Goal: Information Seeking & Learning: Learn about a topic

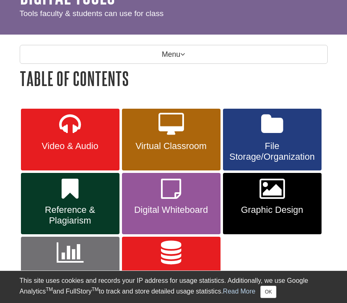
scroll to position [57, 0]
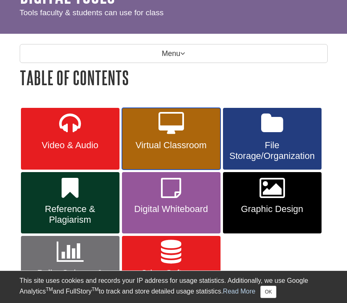
click at [176, 150] on link "Virtual Classroom" at bounding box center [171, 139] width 99 height 62
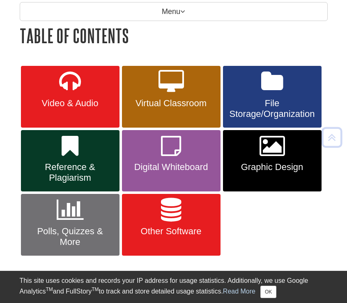
scroll to position [102, 0]
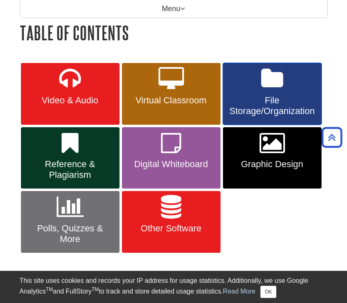
click at [273, 99] on span "File Storage/Organization" at bounding box center [272, 105] width 86 height 21
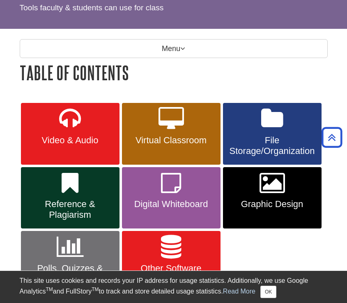
scroll to position [0, 0]
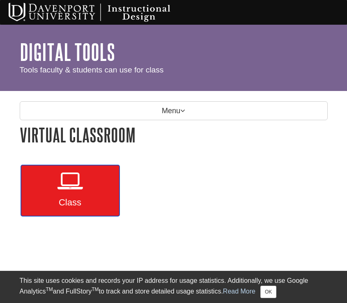
click at [80, 189] on icon at bounding box center [70, 181] width 25 height 24
